Goal: Information Seeking & Learning: Learn about a topic

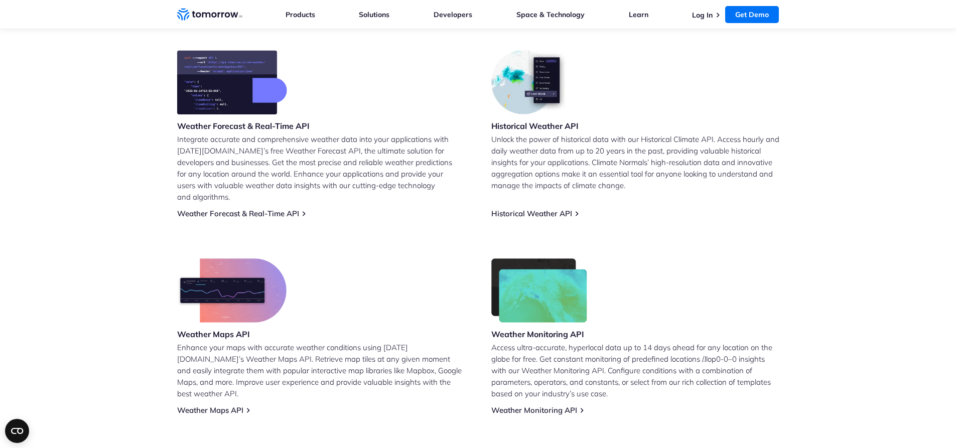
scroll to position [402, 0]
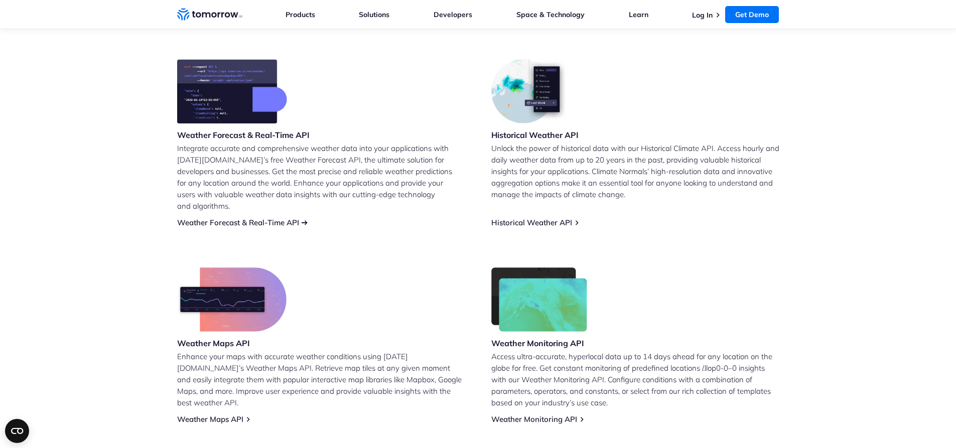
click at [269, 218] on link "Weather Forecast & Real-Time API" at bounding box center [238, 223] width 122 height 10
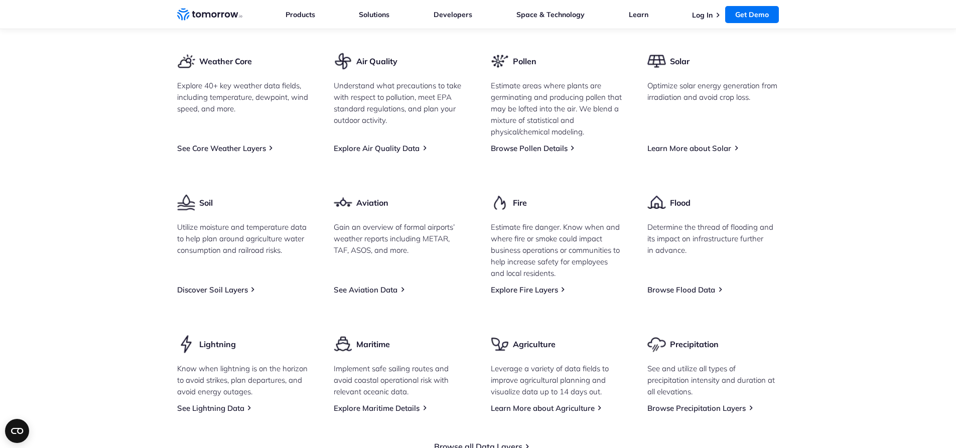
scroll to position [1255, 0]
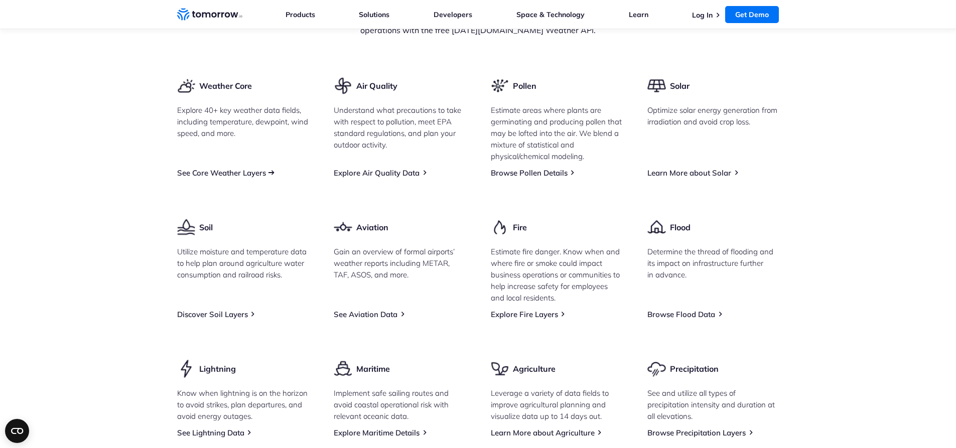
click at [253, 178] on link "See Core Weather Layers" at bounding box center [221, 173] width 89 height 10
click at [707, 178] on link "Learn More about Solar" at bounding box center [689, 173] width 84 height 10
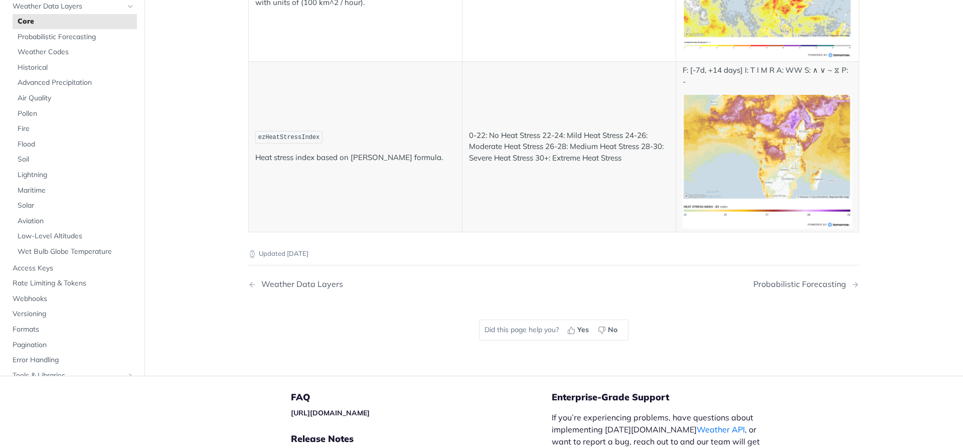
scroll to position [5368, 0]
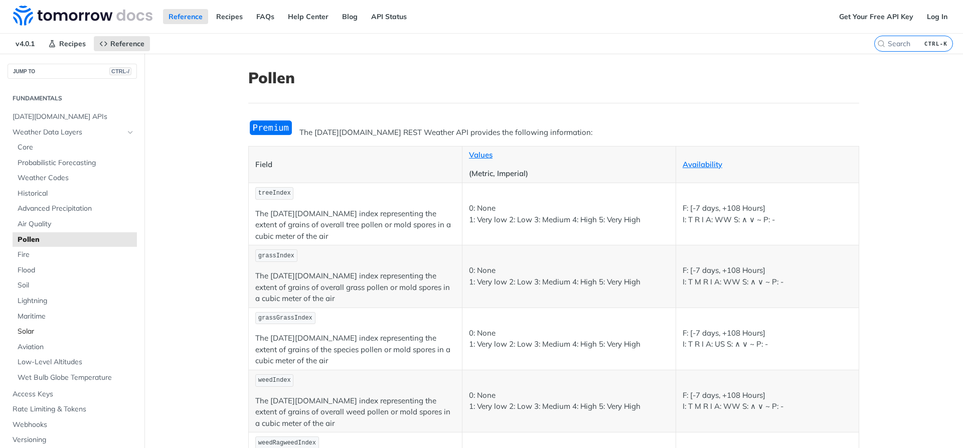
click at [53, 330] on span "Solar" at bounding box center [76, 332] width 117 height 10
